Goal: Transaction & Acquisition: Subscribe to service/newsletter

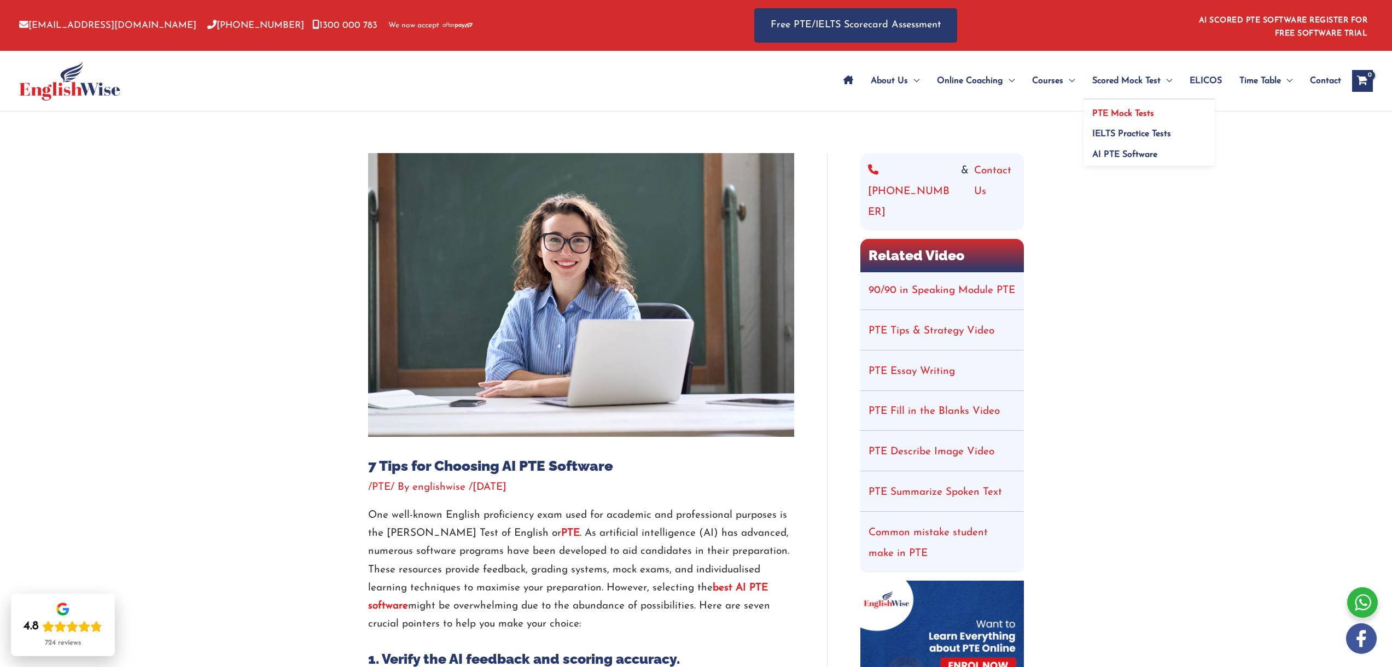
click at [1126, 114] on span "PTE Mock Tests" at bounding box center [1123, 113] width 62 height 9
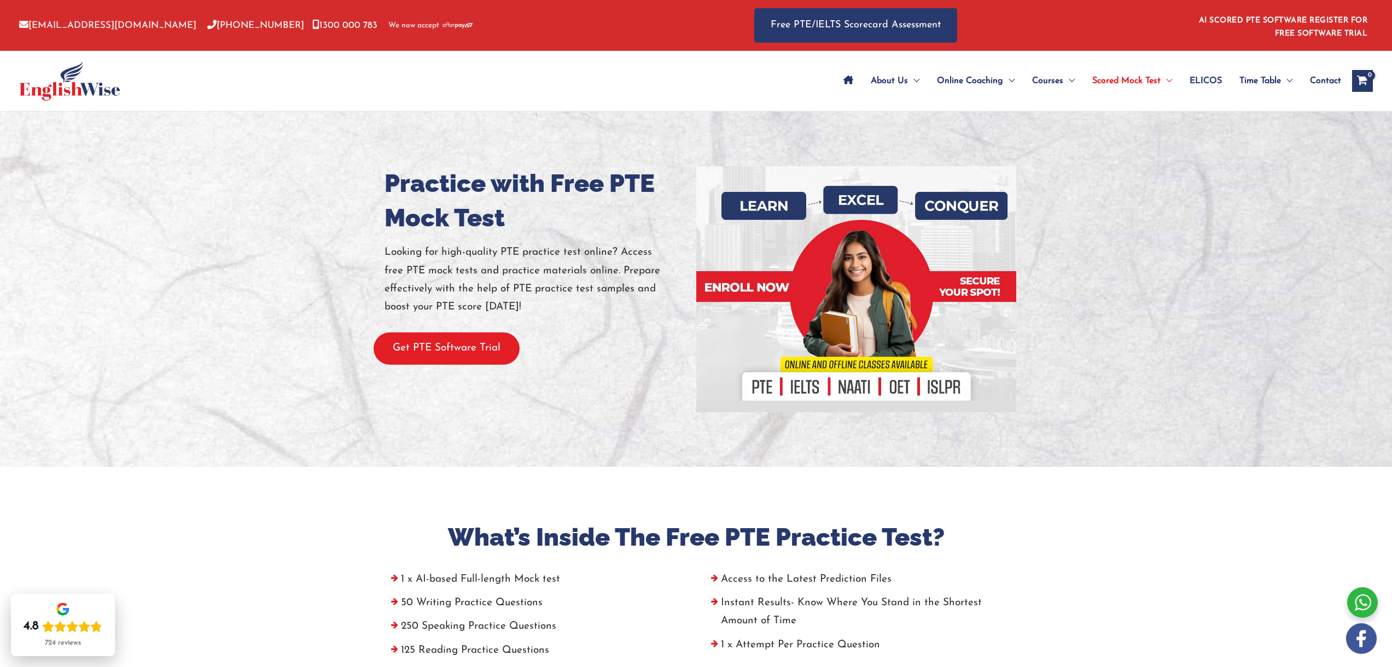
click at [459, 348] on button "Get PTE Software Trial" at bounding box center [447, 349] width 146 height 32
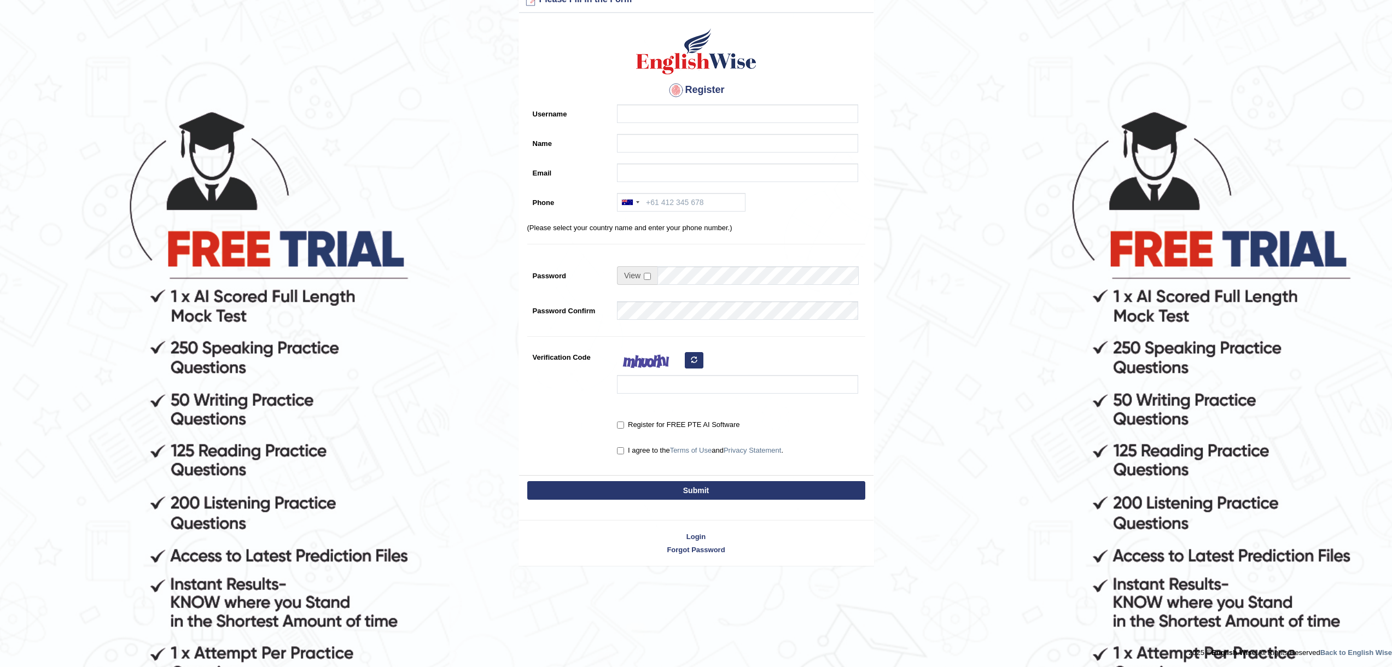
scroll to position [32, 0]
